Goal: Transaction & Acquisition: Subscribe to service/newsletter

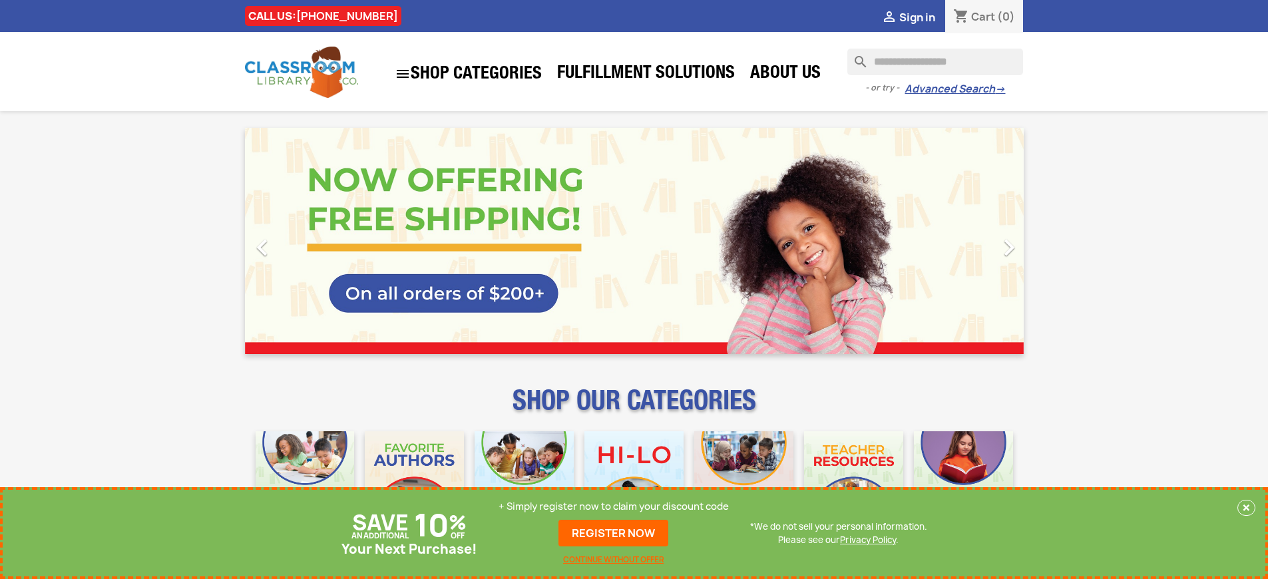
click at [614, 507] on p "+ Simply register now to claim your discount code" at bounding box center [614, 506] width 230 height 13
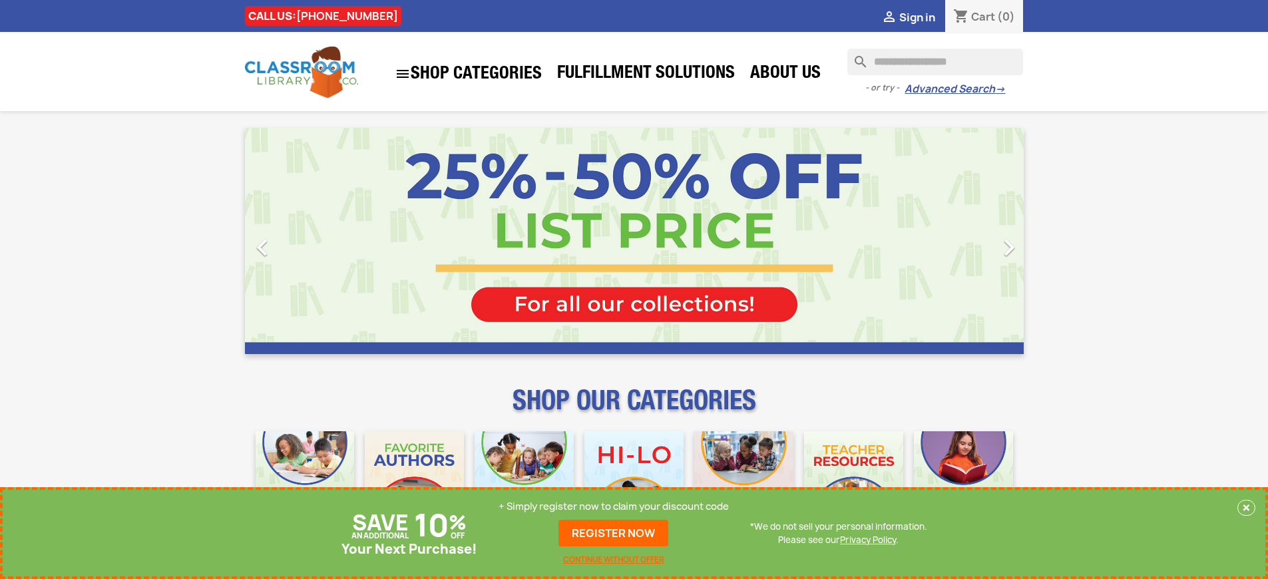
click at [614, 507] on p "+ Simply register now to claim your discount code" at bounding box center [614, 506] width 230 height 13
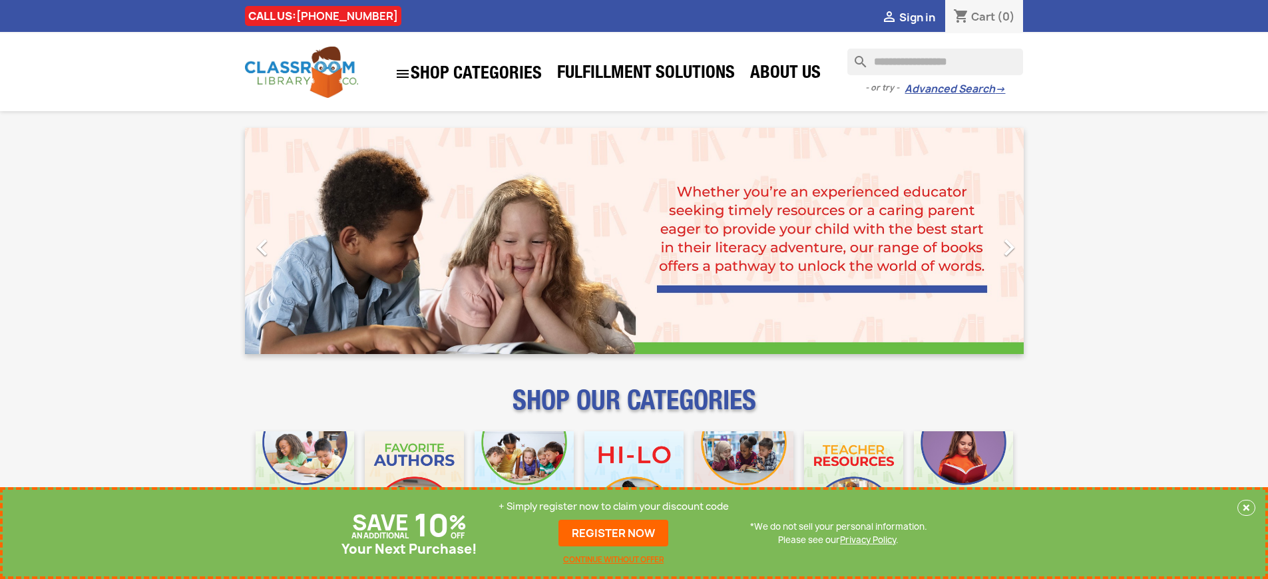
click at [614, 507] on p "+ Simply register now to claim your discount code" at bounding box center [614, 506] width 230 height 13
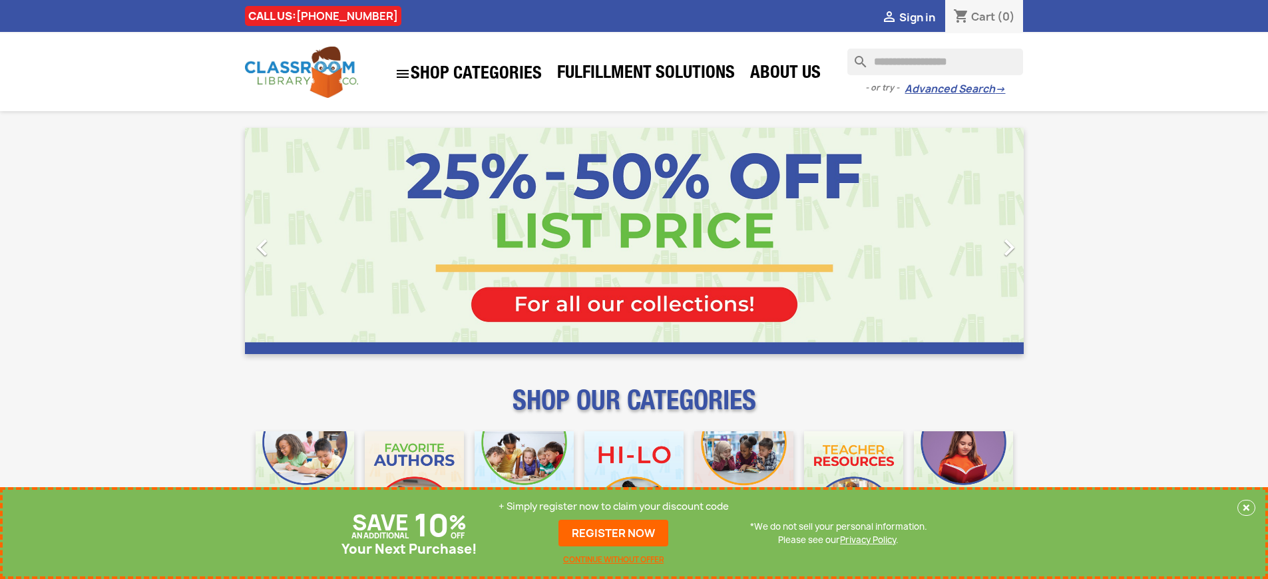
click at [614, 513] on p "+ Simply register now to claim your discount code" at bounding box center [614, 506] width 230 height 13
click at [614, 507] on p "+ Simply register now to claim your discount code" at bounding box center [614, 506] width 230 height 13
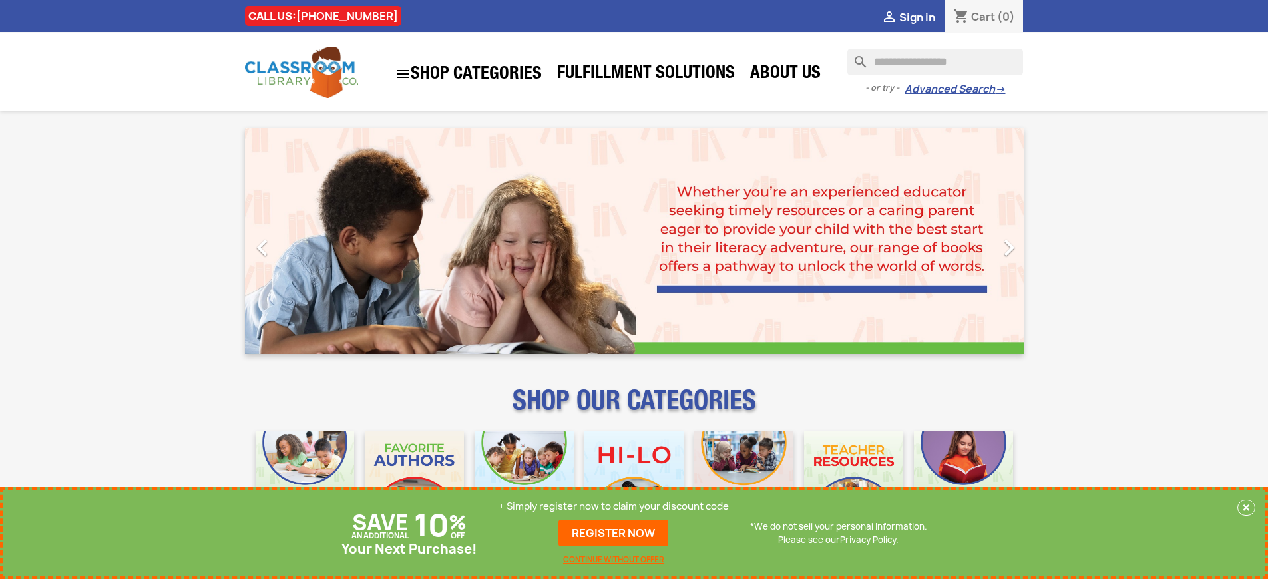
click at [614, 507] on p "+ Simply register now to claim your discount code" at bounding box center [614, 506] width 230 height 13
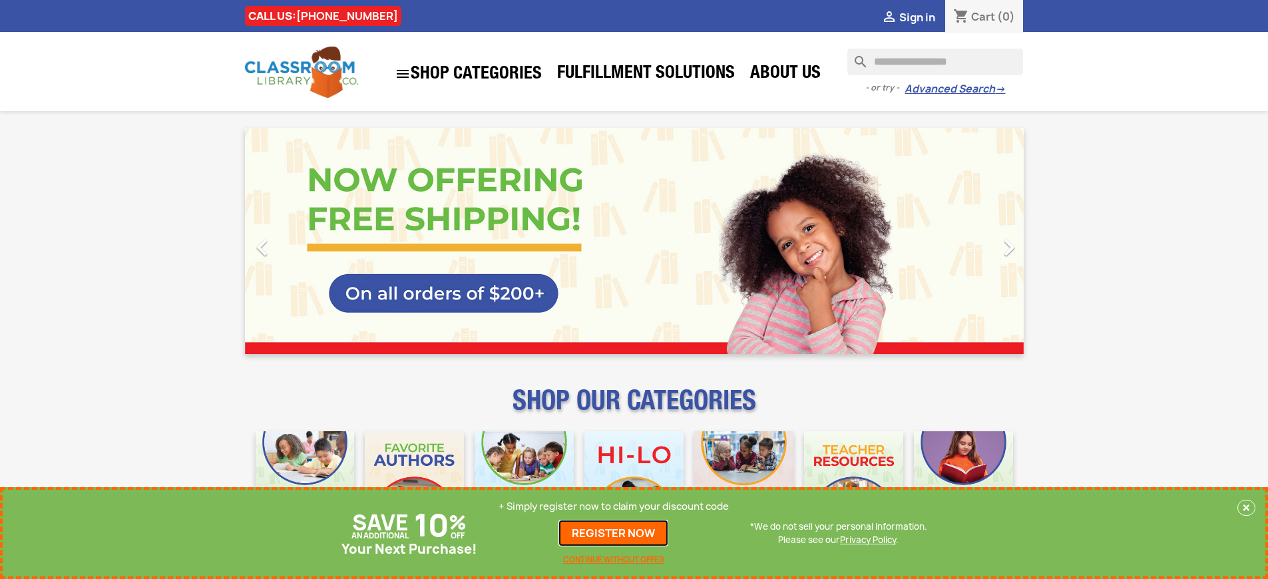
click at [614, 533] on link "REGISTER NOW" at bounding box center [614, 533] width 110 height 27
click at [614, 507] on p "+ Simply register now to claim your discount code" at bounding box center [614, 506] width 230 height 13
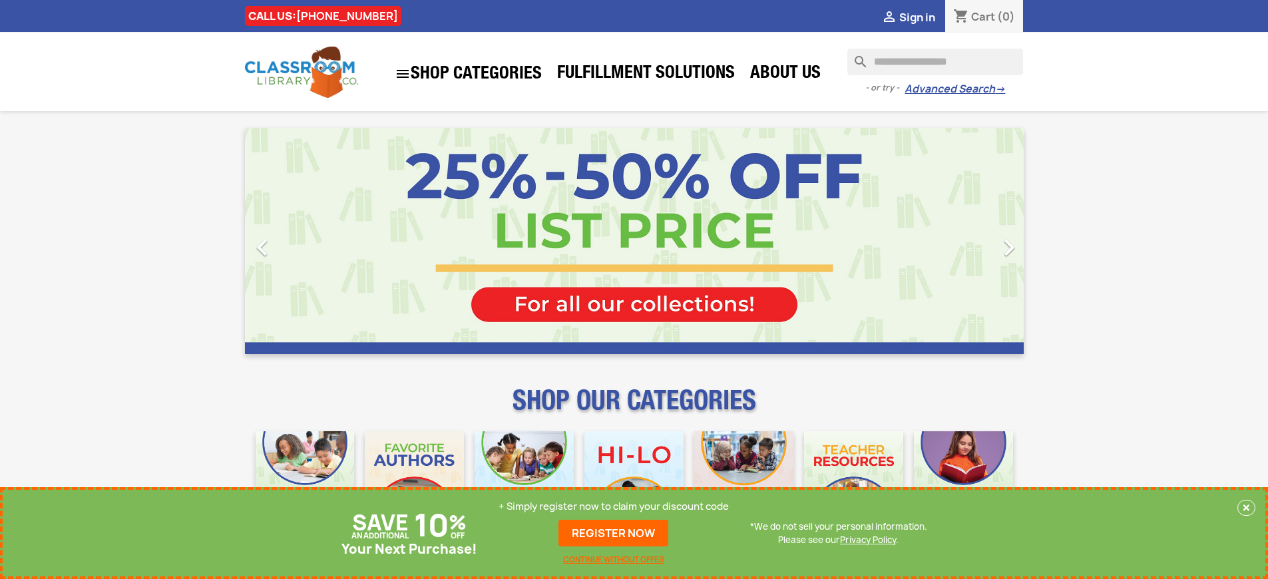
click at [614, 507] on p "+ Simply register now to claim your discount code" at bounding box center [614, 506] width 230 height 13
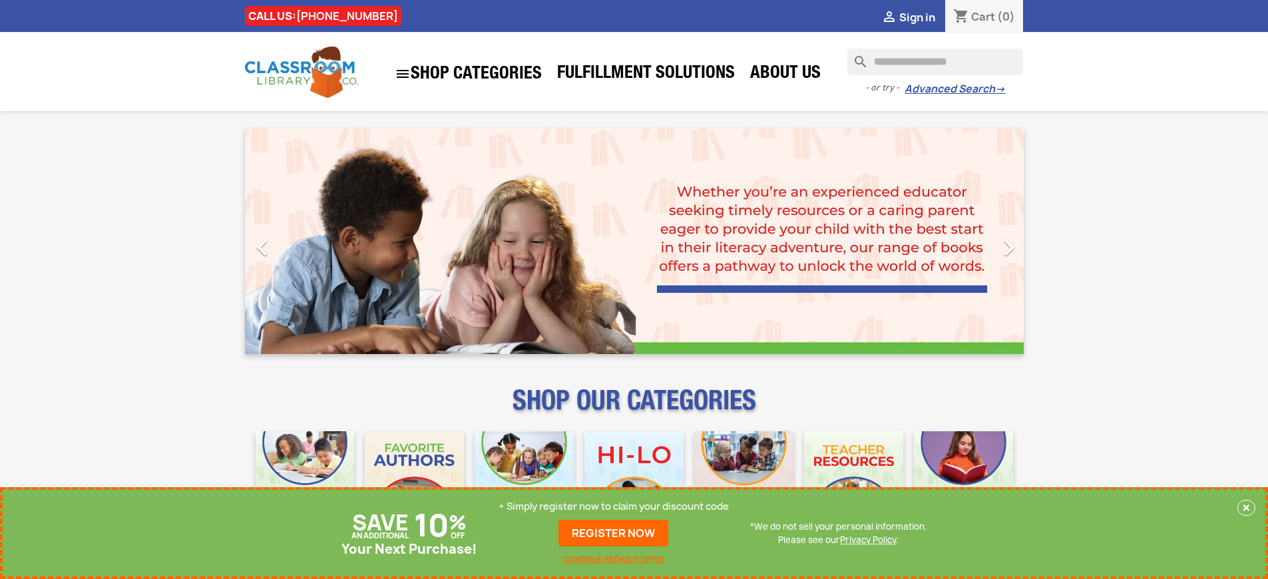
click at [614, 507] on p "+ Simply register now to claim your discount code" at bounding box center [614, 506] width 230 height 13
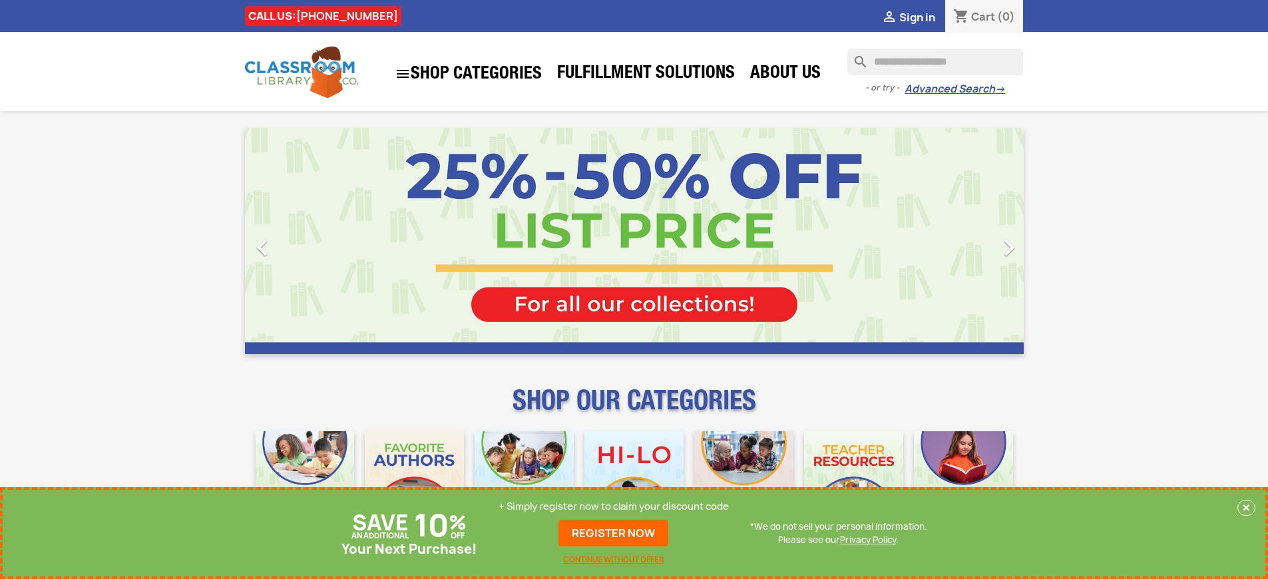
click at [614, 507] on p "+ Simply register now to claim your discount code" at bounding box center [614, 506] width 230 height 13
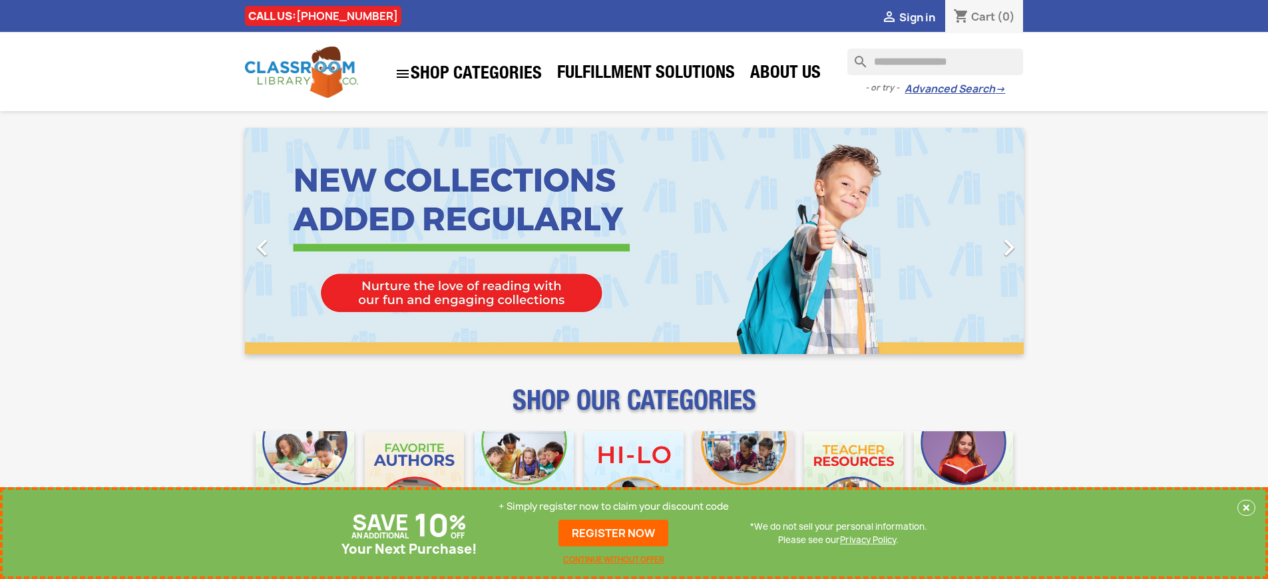
click at [614, 507] on p "+ Simply register now to claim your discount code" at bounding box center [614, 506] width 230 height 13
